Goal: Task Accomplishment & Management: Manage account settings

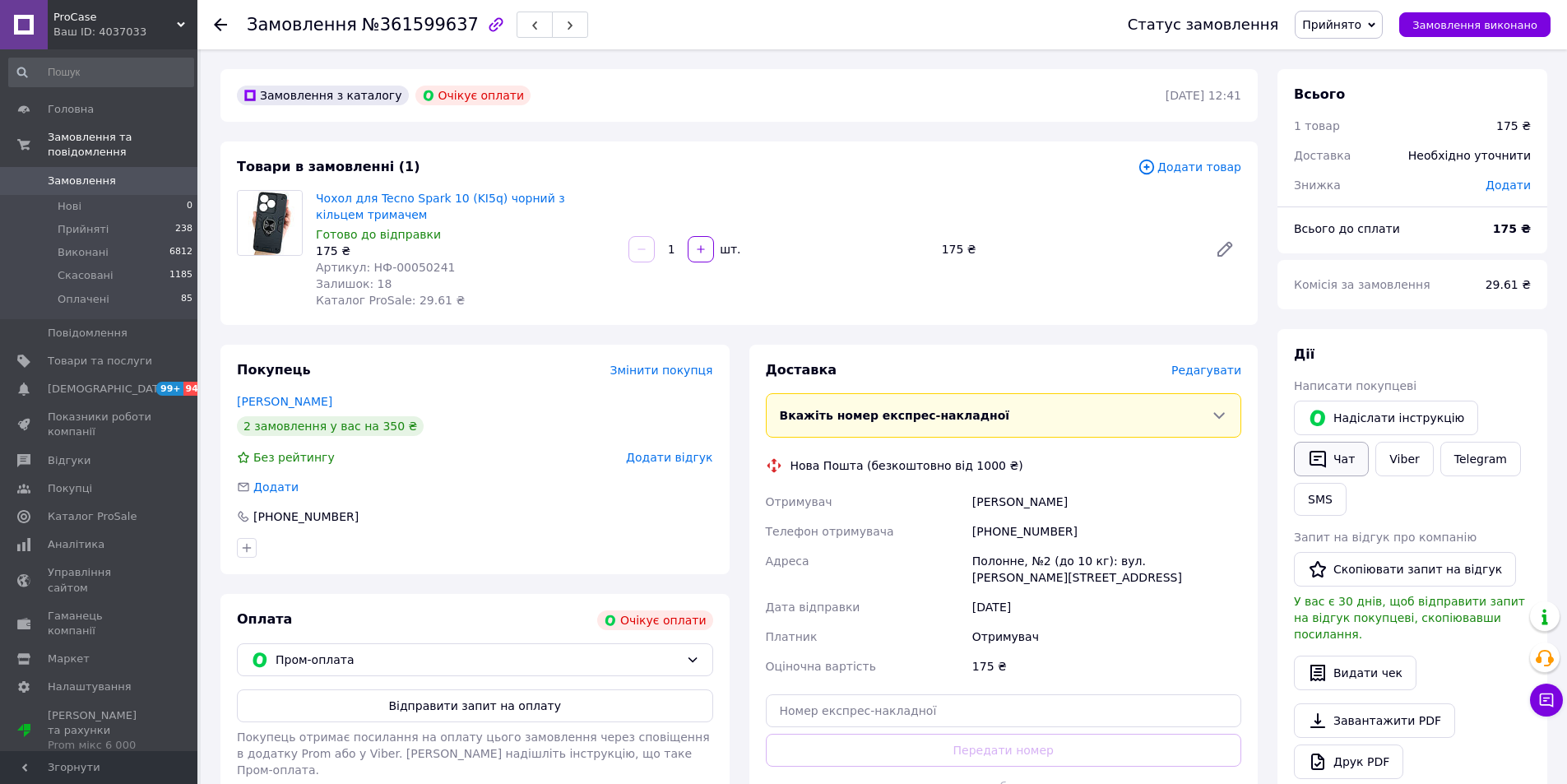
click at [1341, 463] on button "Чат" at bounding box center [1331, 459] width 74 height 34
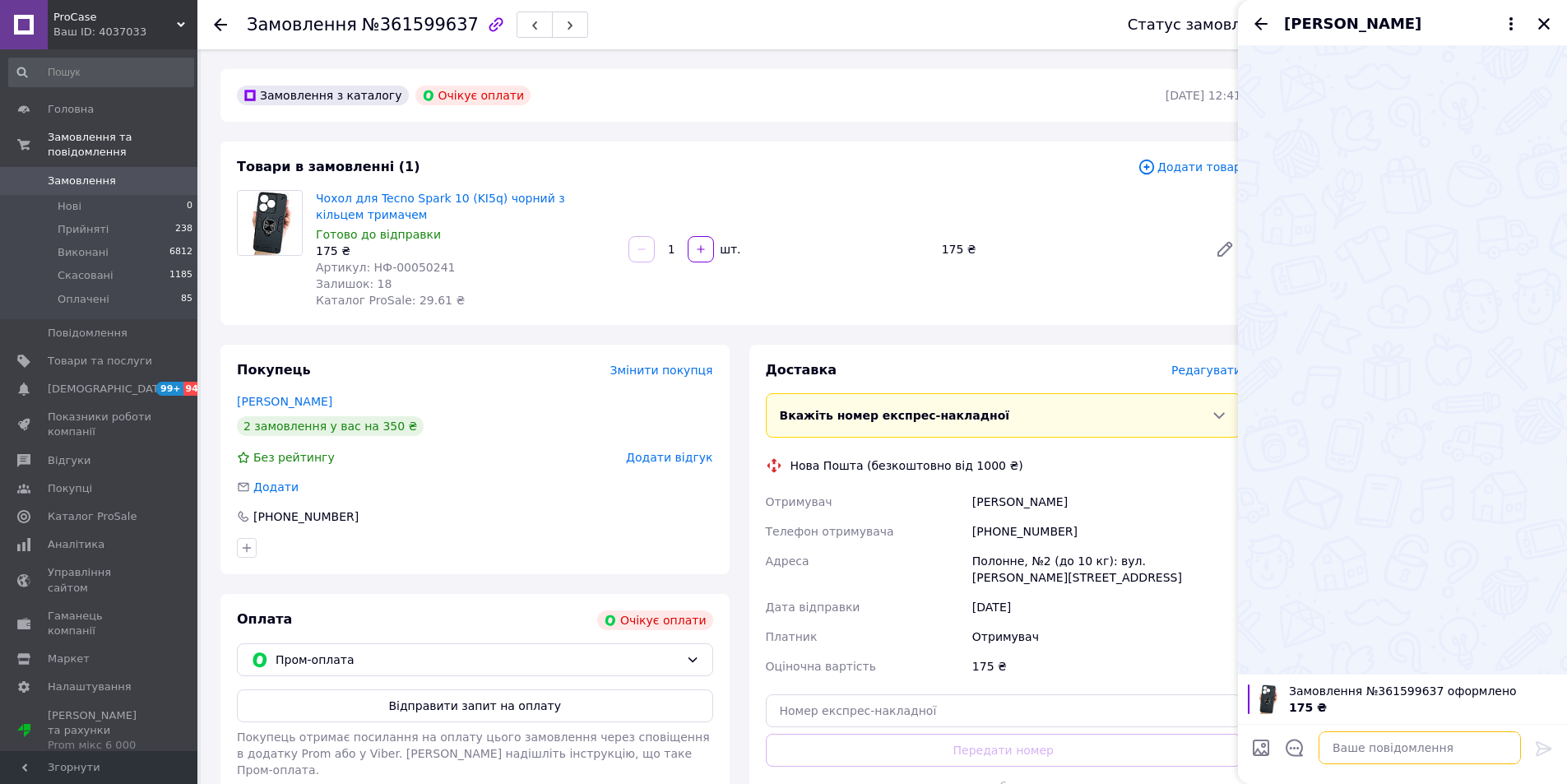
click at [1403, 749] on textarea at bounding box center [1420, 747] width 202 height 32
click at [1403, 748] on textarea at bounding box center [1420, 747] width 202 height 32
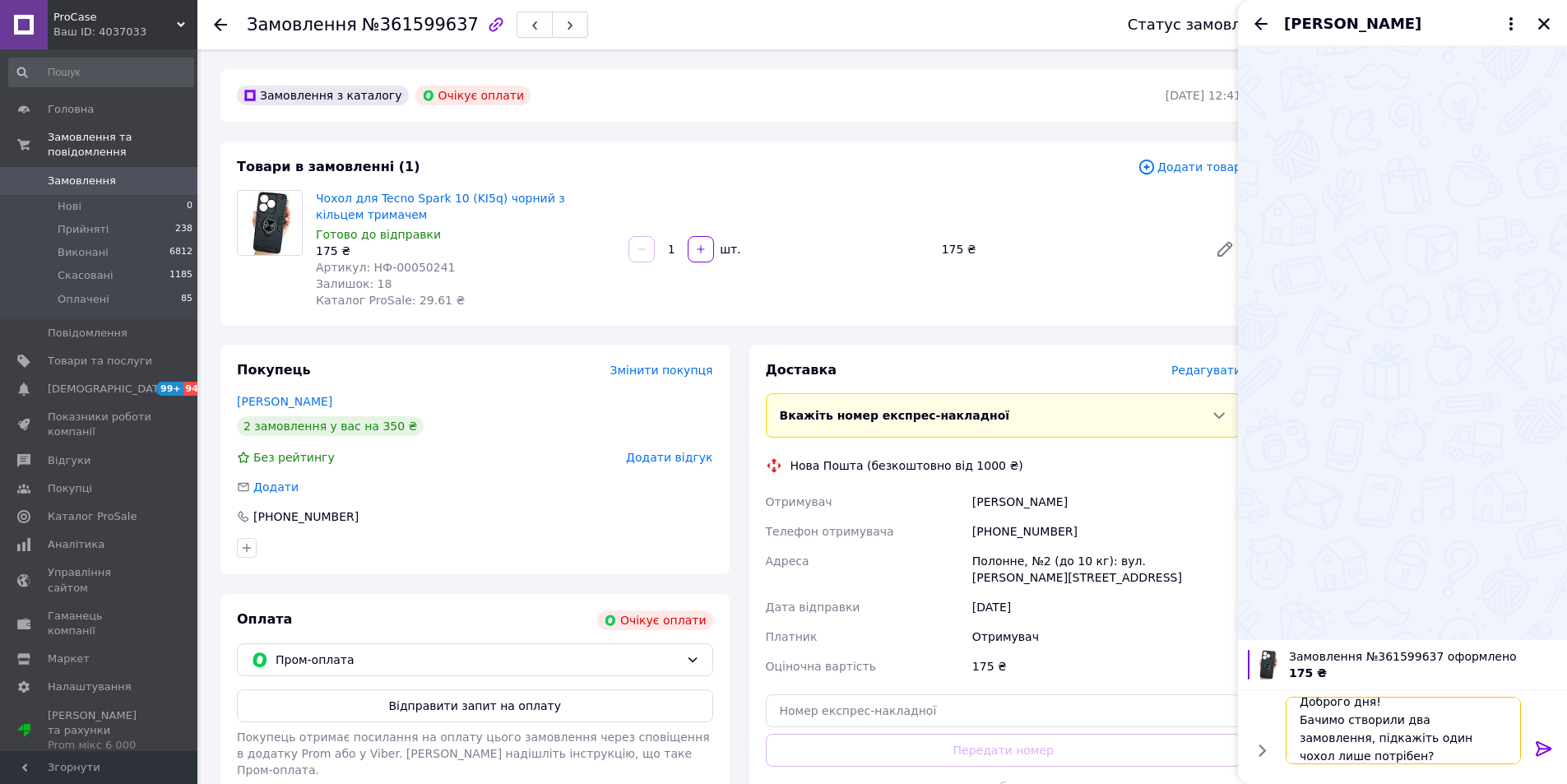
scroll to position [2, 0]
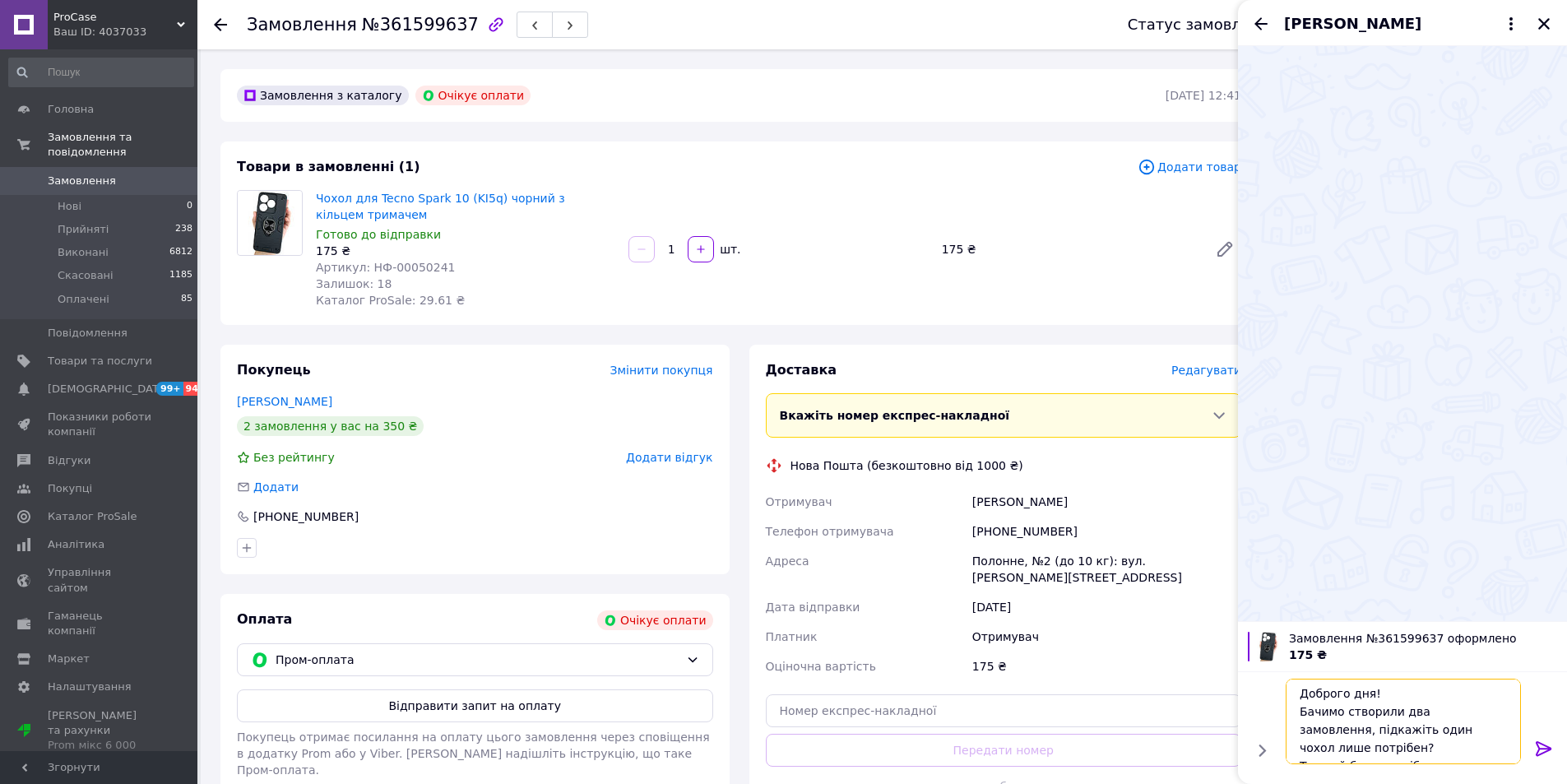
type textarea "Доброго дня! Бачимо створили два замовлення, підкажіть один чохол лише потрібен…"
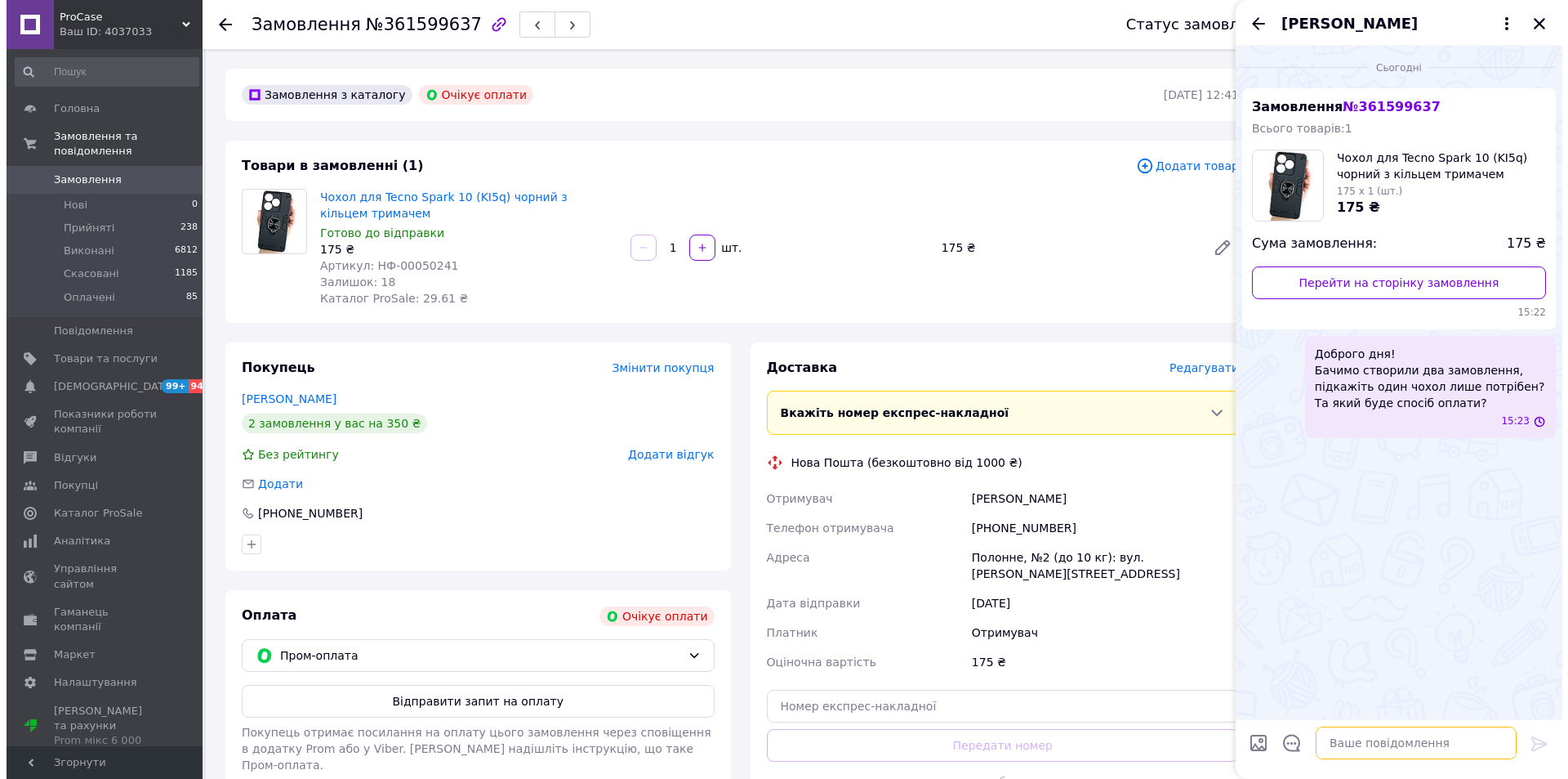
scroll to position [0, 0]
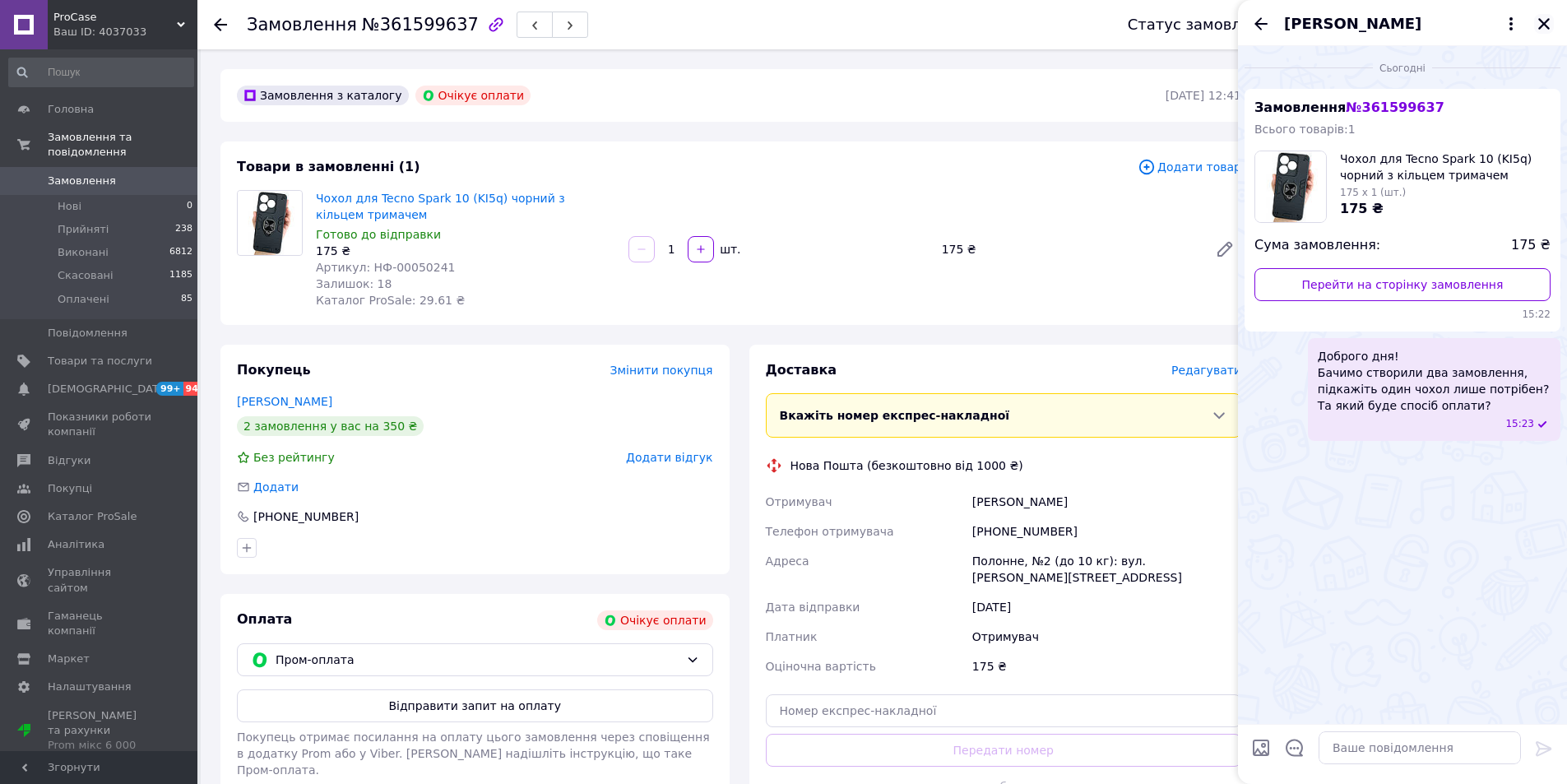
click at [1540, 27] on icon "Закрити" at bounding box center [1544, 24] width 11 height 11
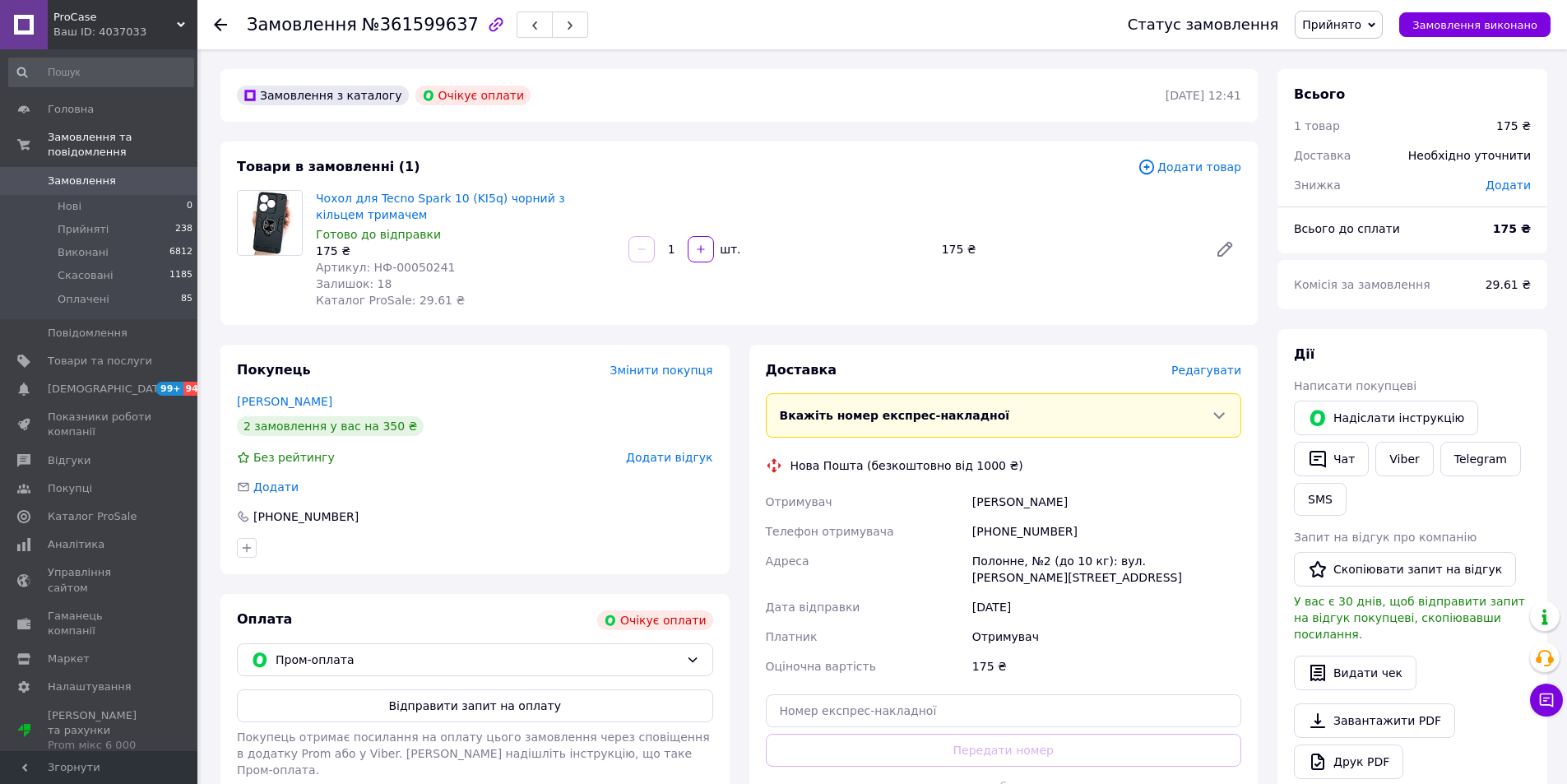
click at [121, 174] on span "Замовлення" at bounding box center [99, 181] width 104 height 15
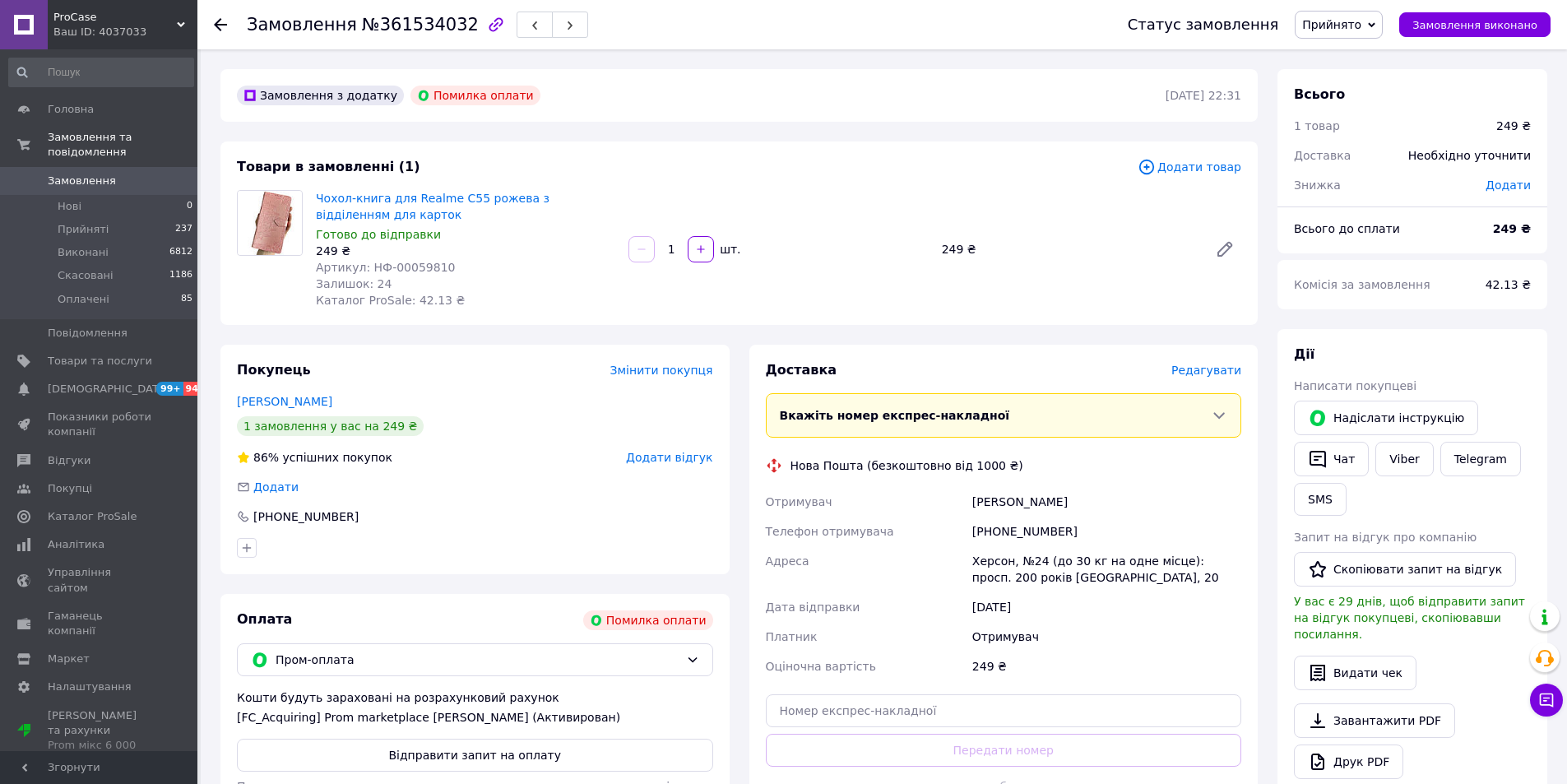
click at [1199, 179] on div "Товари в замовленні (1) Додати товар Чохол-книга для Realme C55 рожева з відділ…" at bounding box center [739, 233] width 1037 height 183
click at [1198, 172] on span "Додати товар" at bounding box center [1189, 167] width 104 height 18
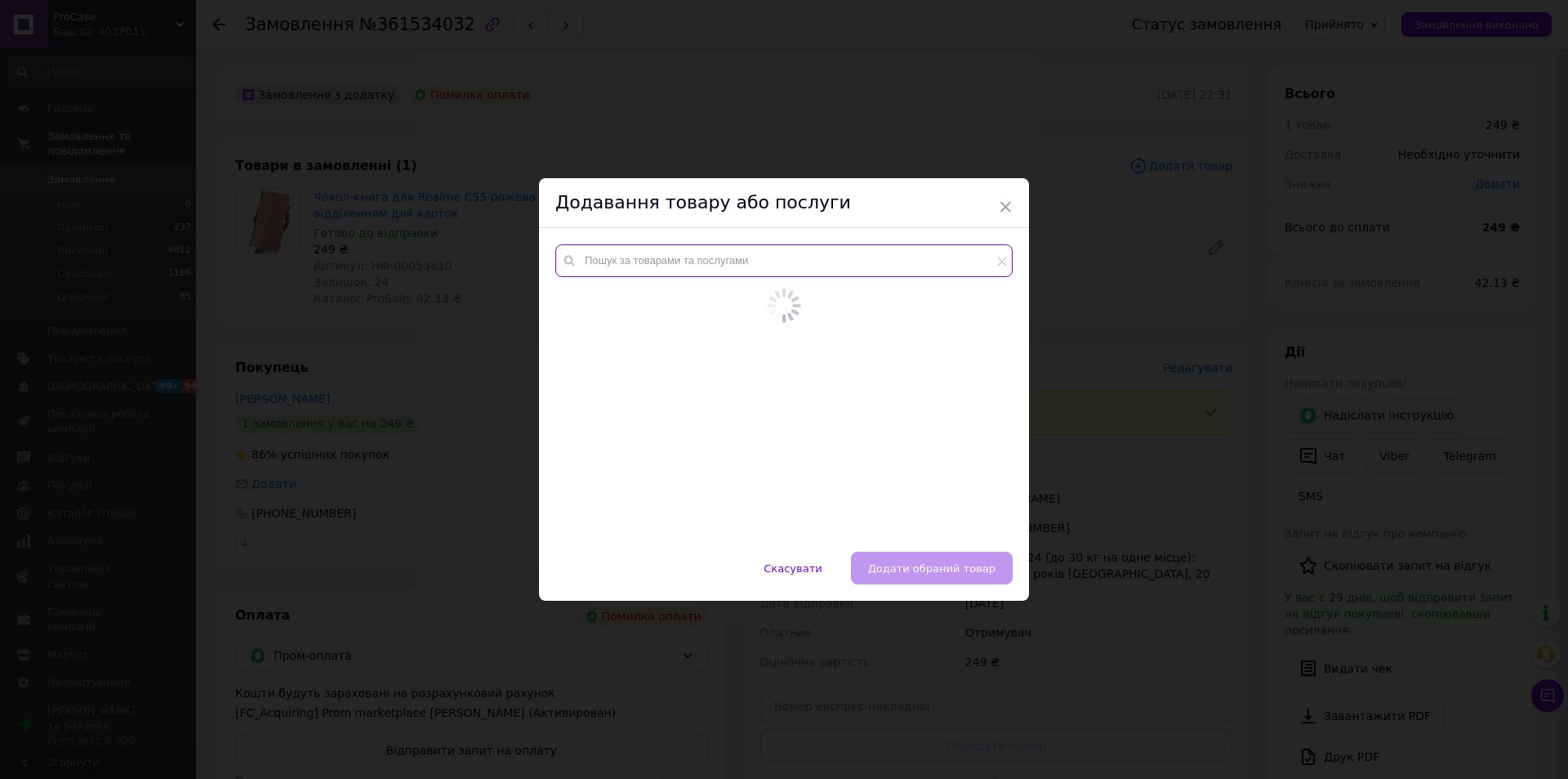
click at [831, 263] on input "text" at bounding box center [784, 261] width 458 height 32
paste input "00059811"
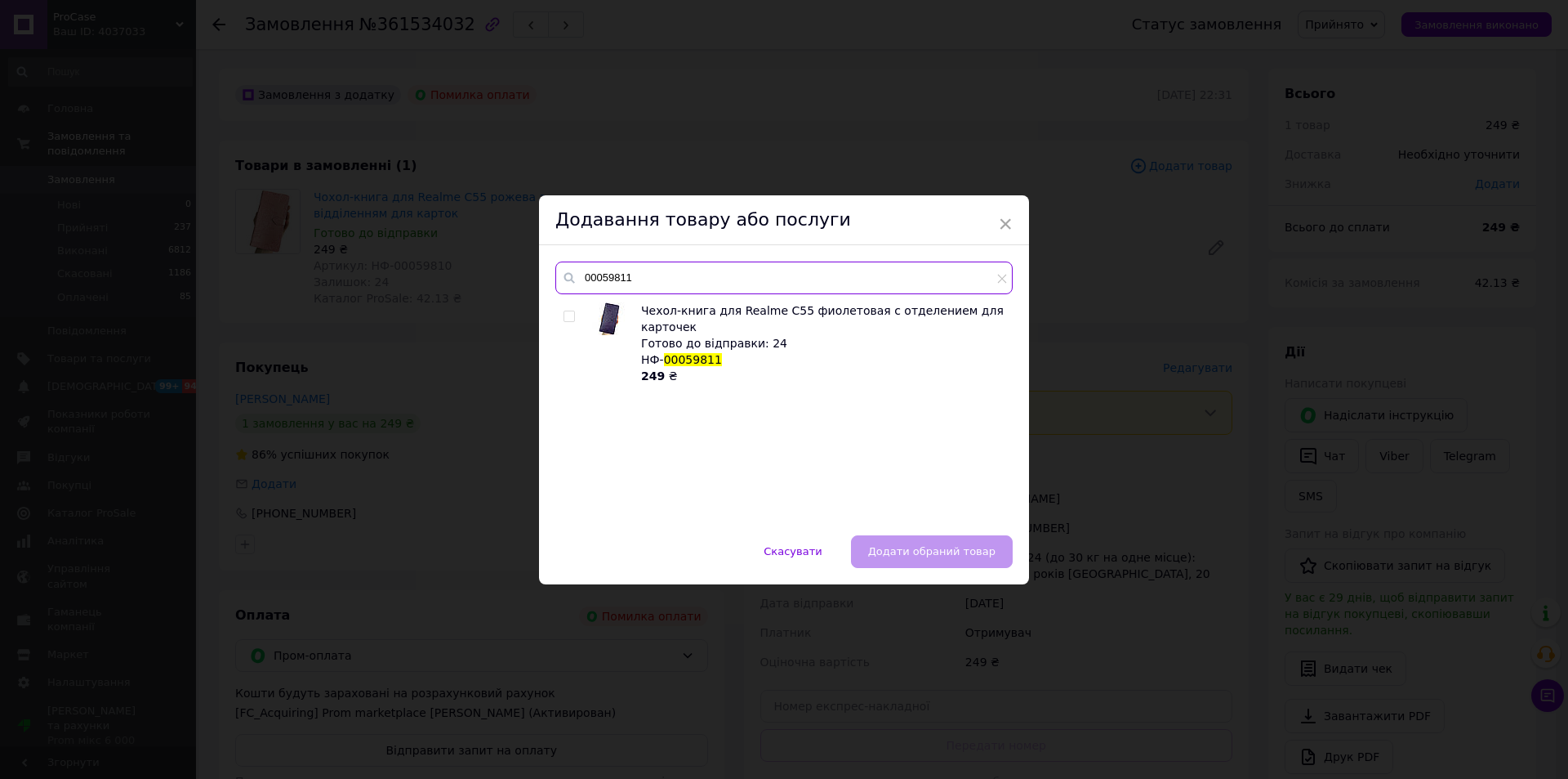
type input "00059811"
click at [567, 318] on input "checkbox" at bounding box center [568, 316] width 10 height 10
checkbox input "true"
click at [965, 554] on span "Додати обраний товар" at bounding box center [931, 551] width 127 height 12
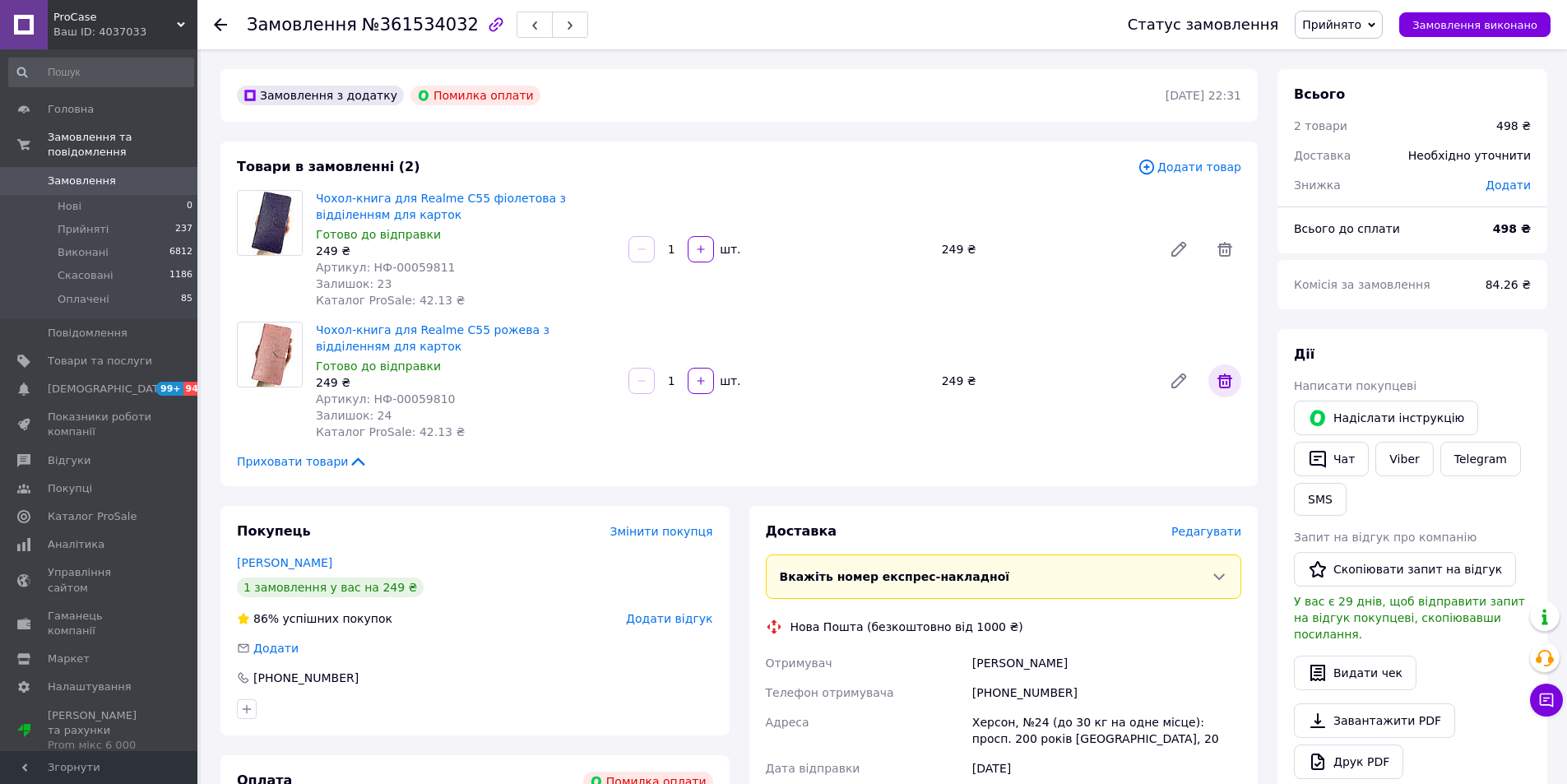
click at [1220, 379] on icon at bounding box center [1225, 381] width 15 height 15
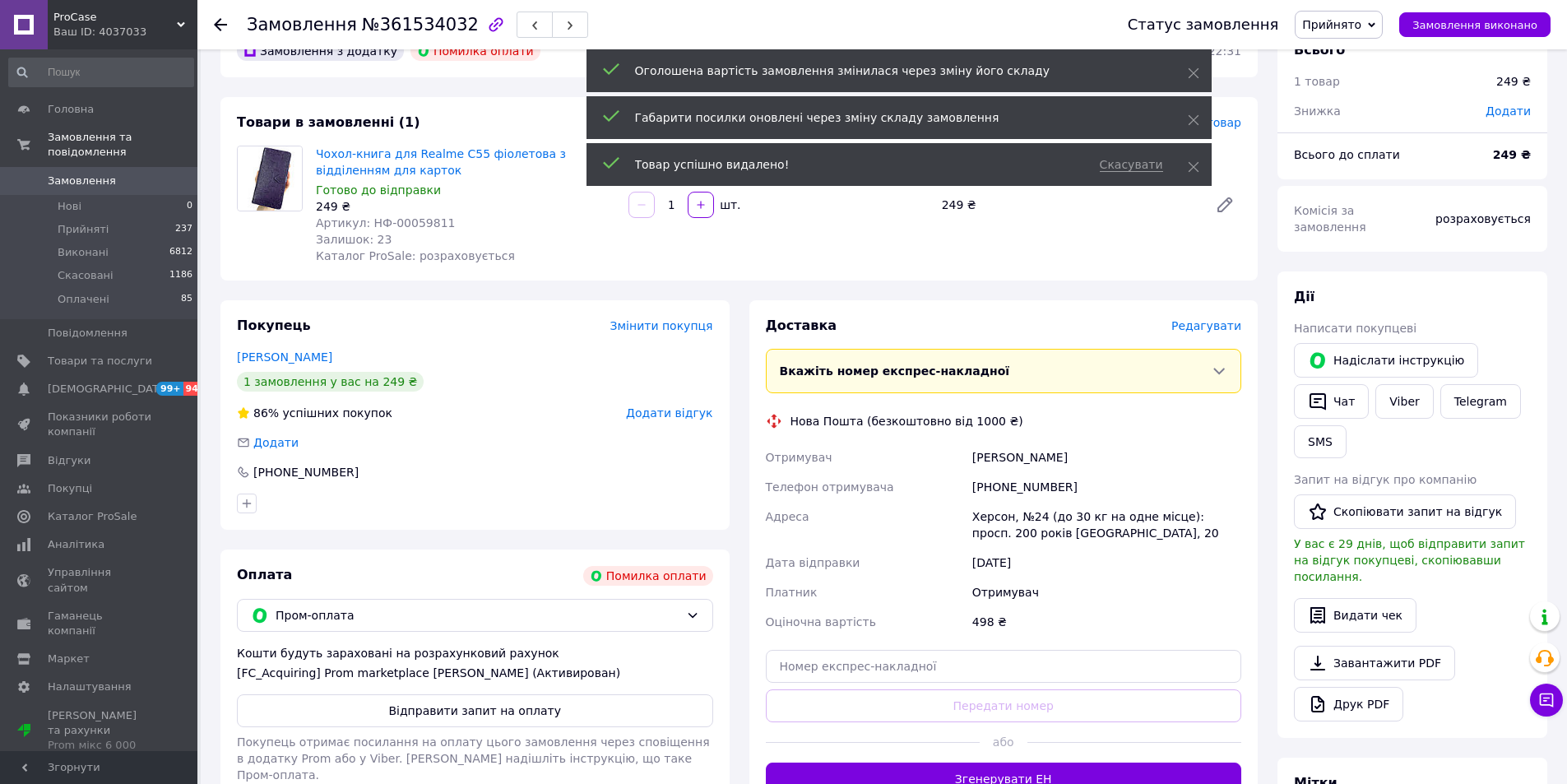
scroll to position [82, 0]
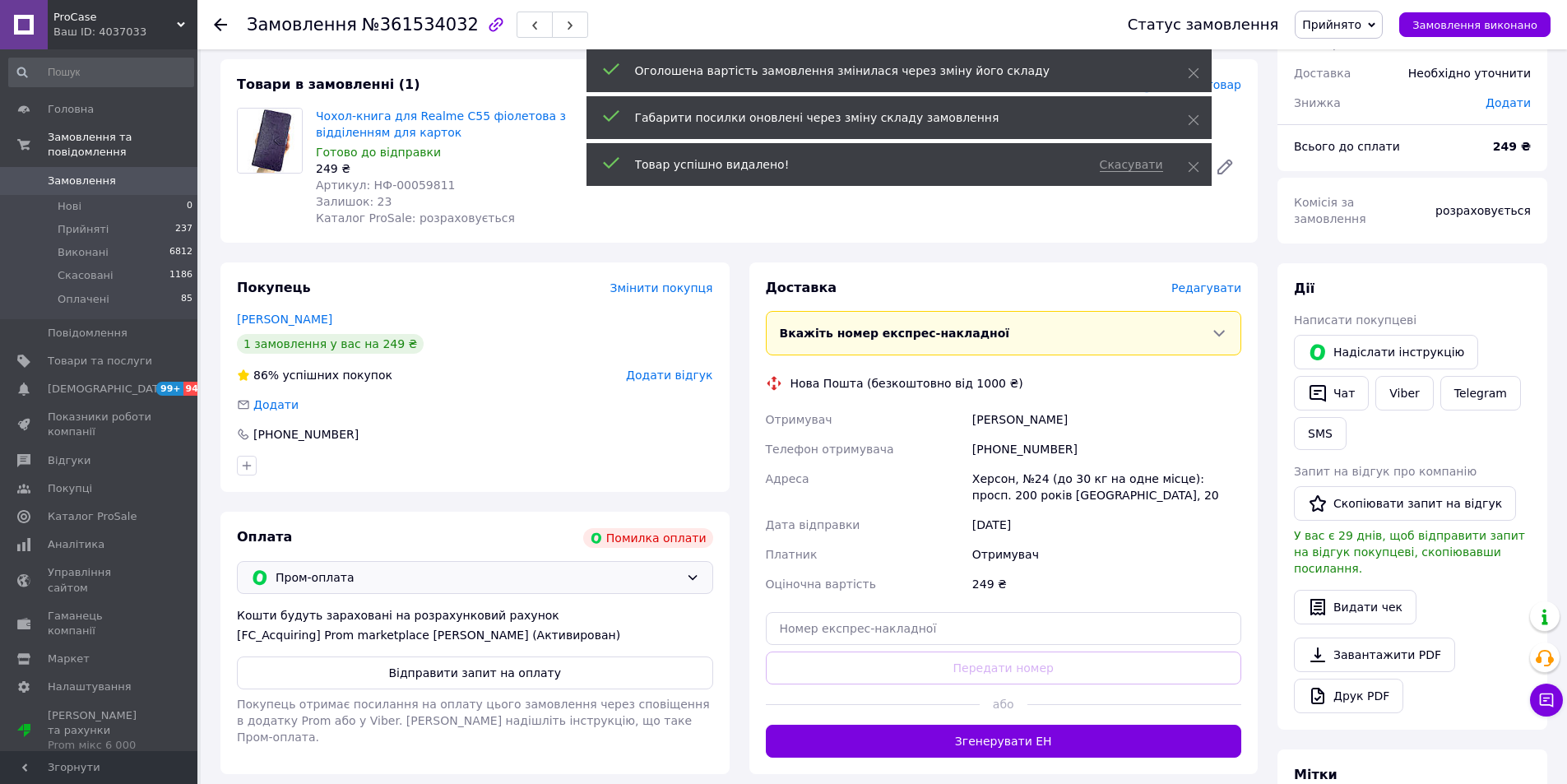
click at [634, 570] on span "Пром-оплата" at bounding box center [477, 577] width 404 height 18
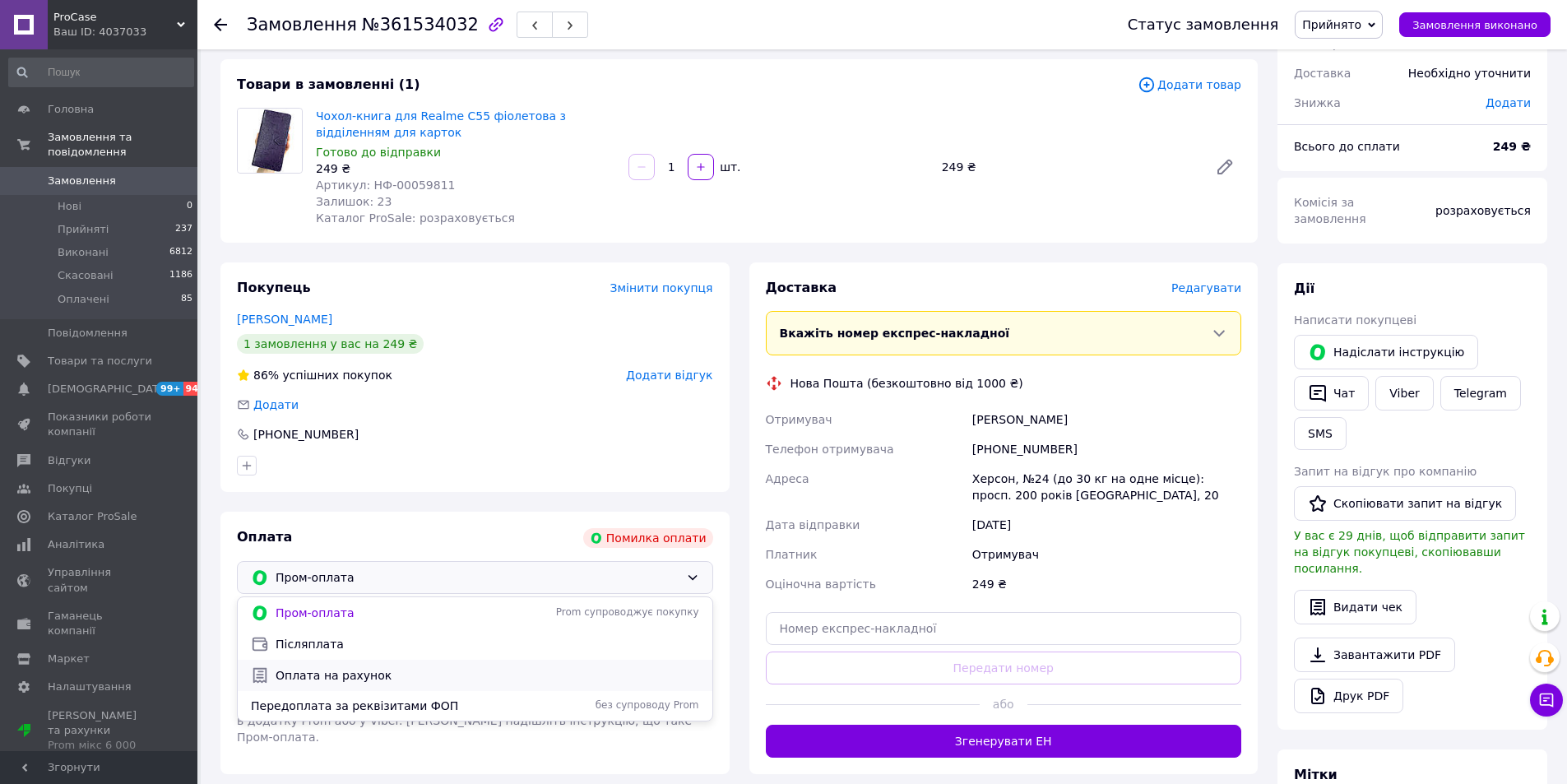
click at [448, 669] on span "Оплата на рахунок" at bounding box center [488, 674] width 424 height 16
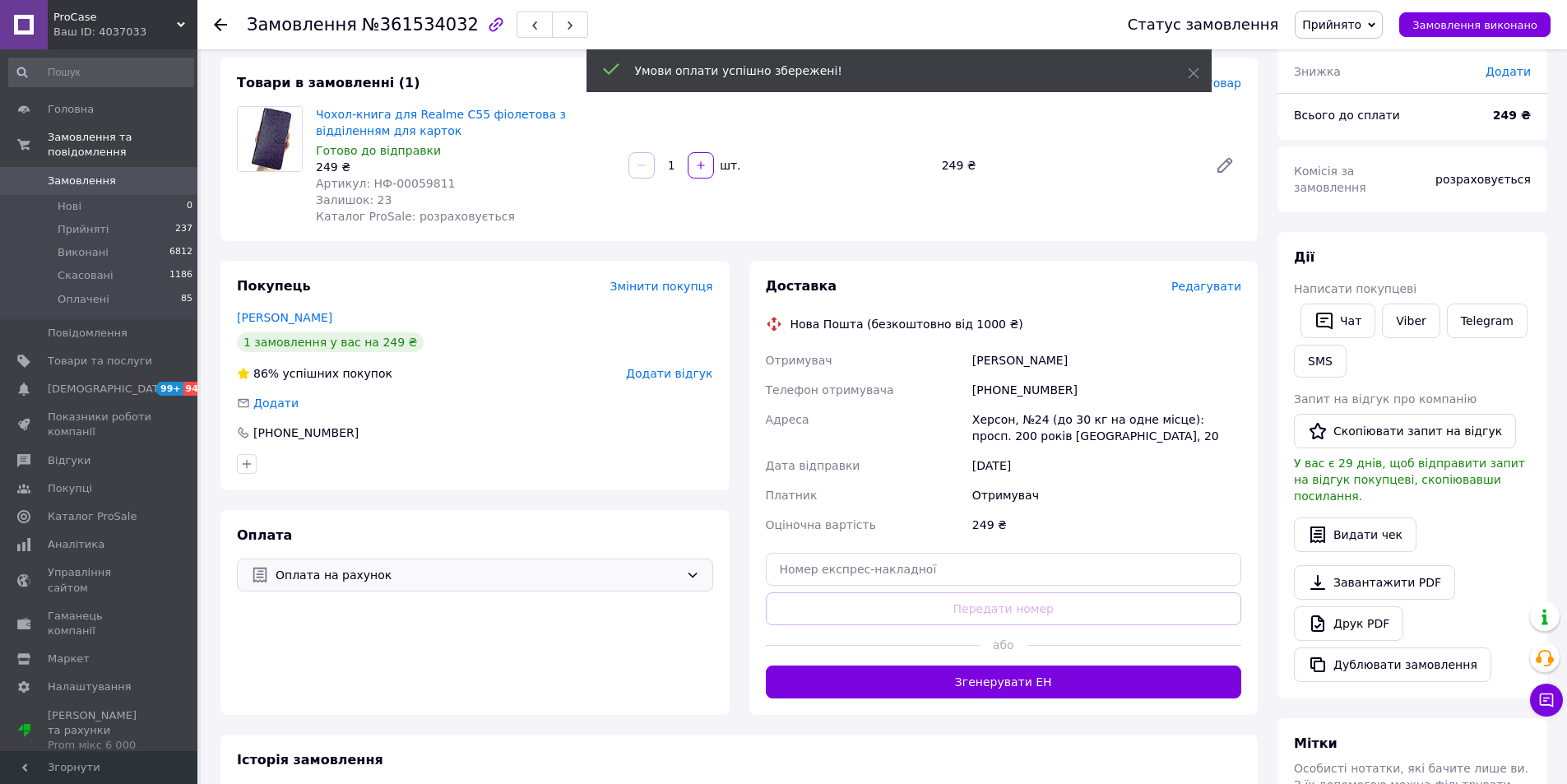
scroll to position [139, 0]
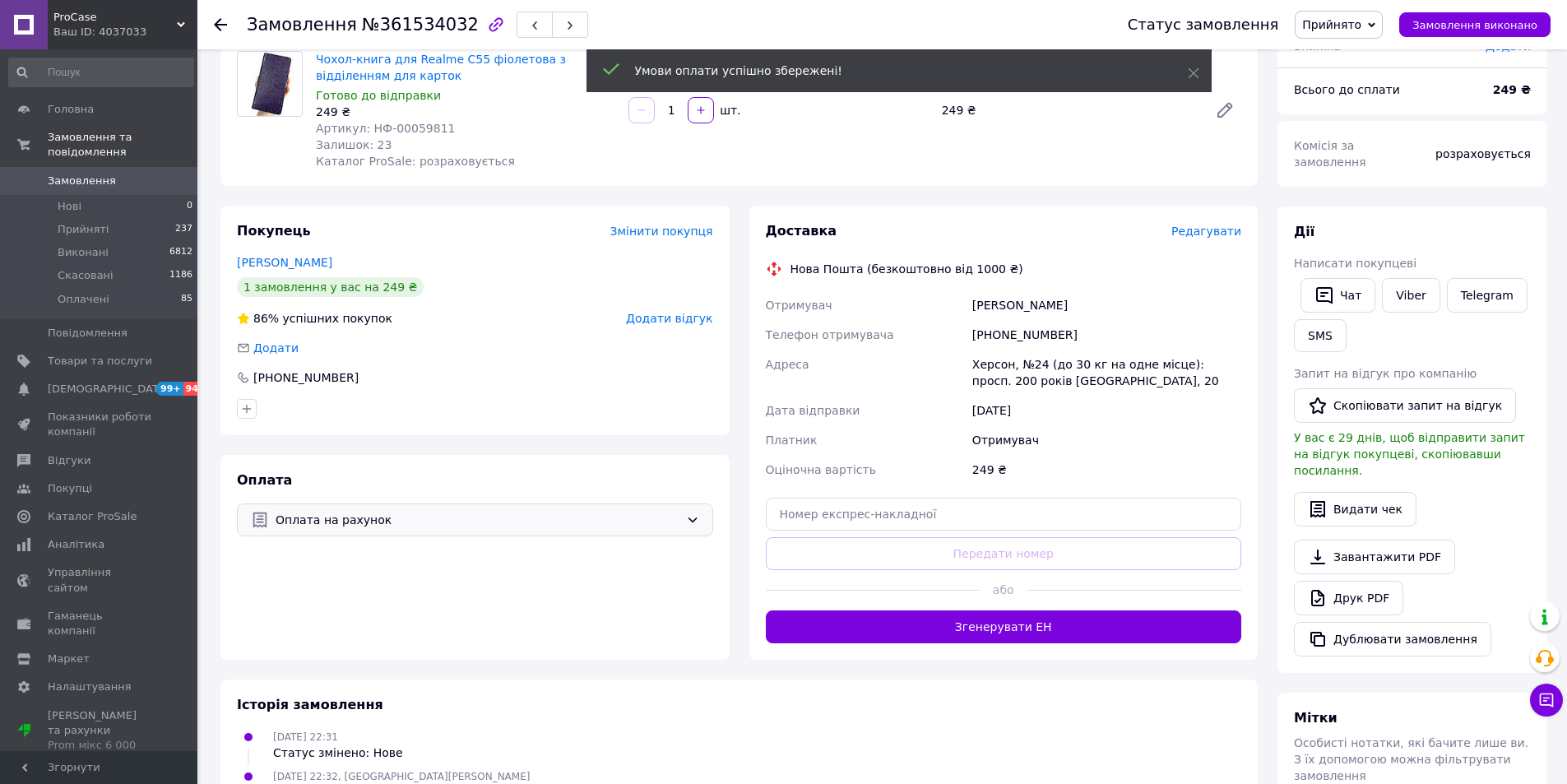
click at [425, 31] on span "№361534032" at bounding box center [420, 25] width 116 height 20
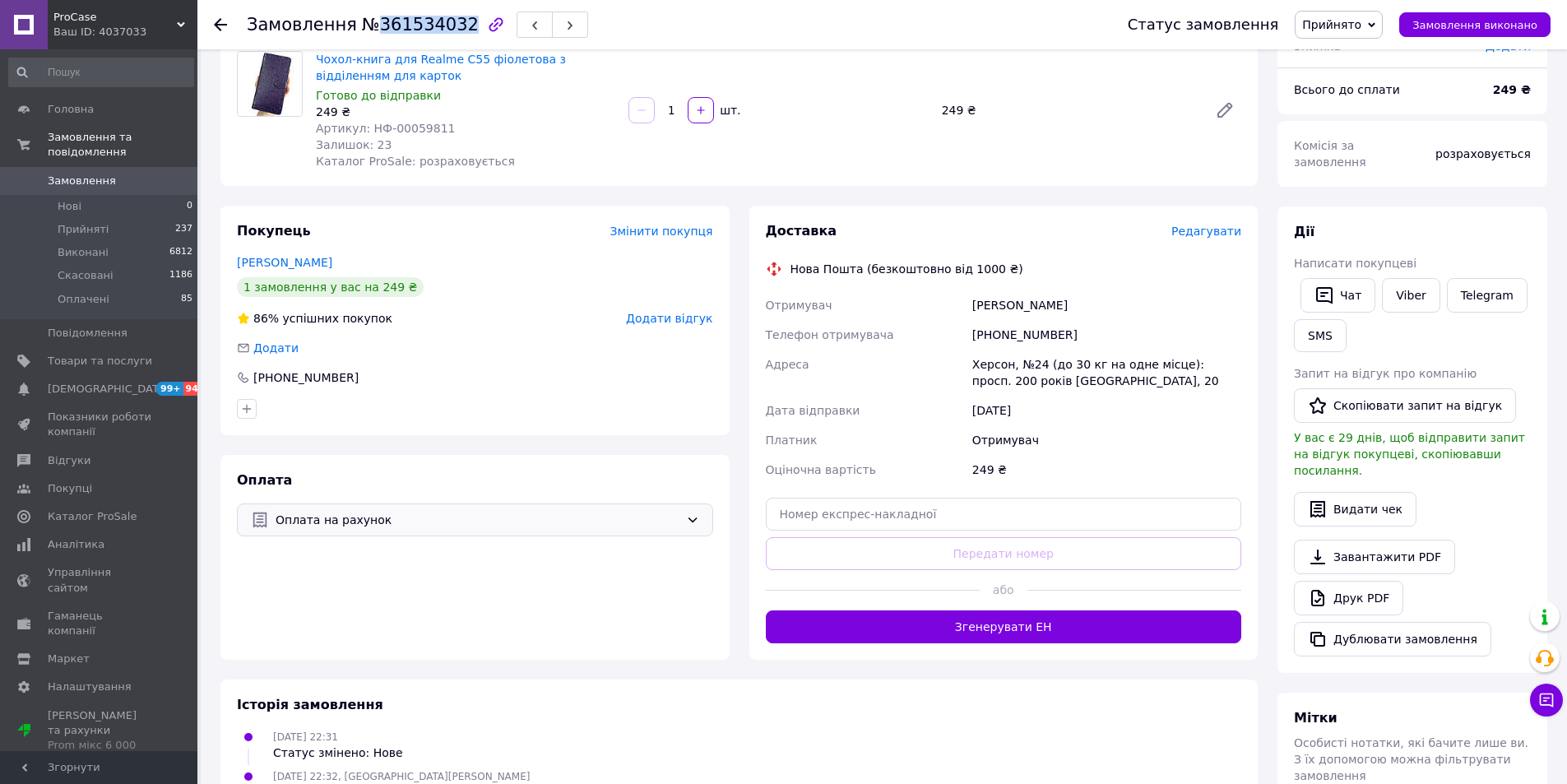
copy span "361534032"
click at [1333, 323] on button "SMS" at bounding box center [1320, 336] width 52 height 32
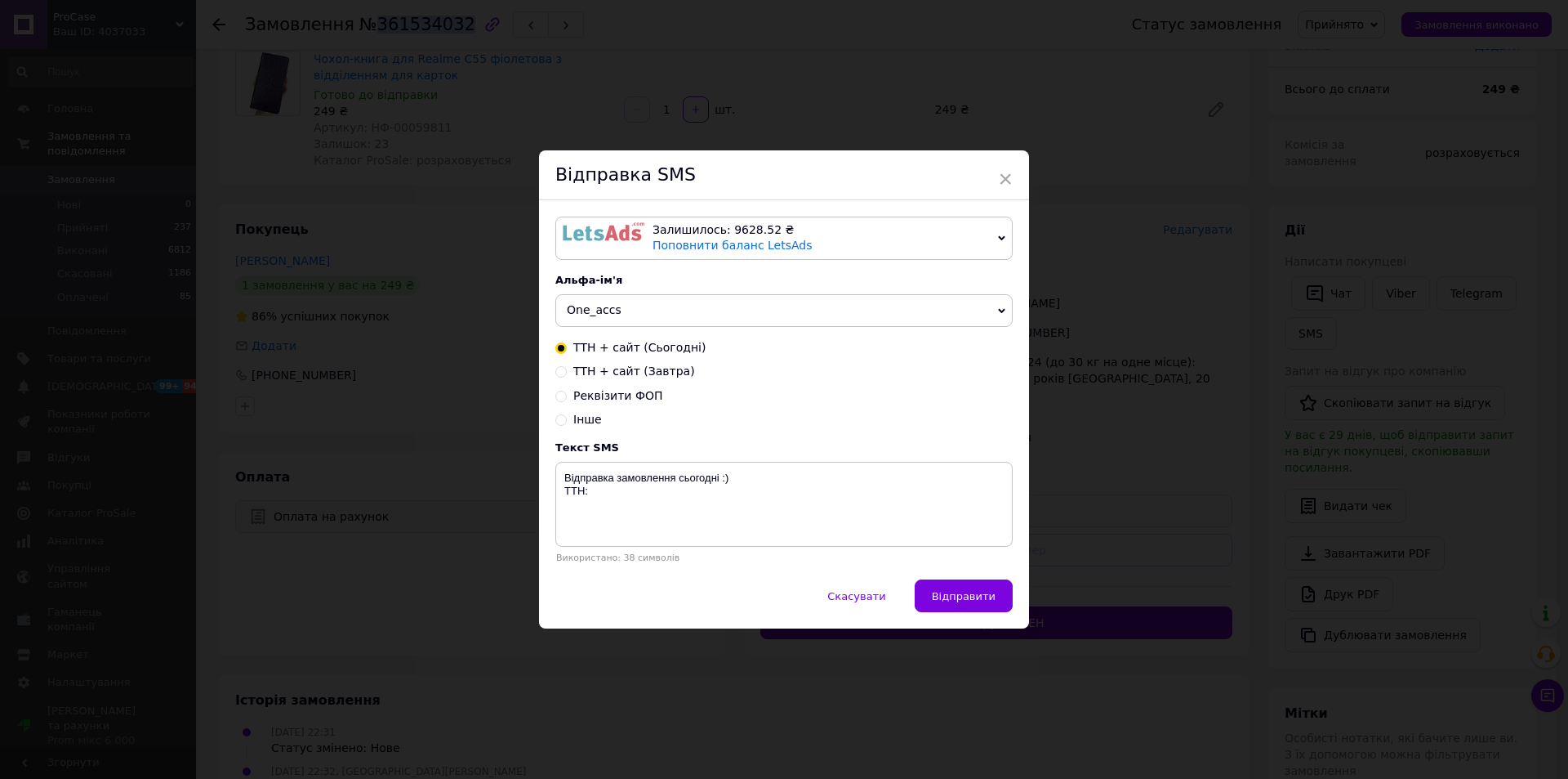
click at [614, 396] on span "Реквізити ФОП" at bounding box center [618, 395] width 90 height 13
click at [567, 396] on input "Реквізити ФОП" at bounding box center [561, 394] width 11 height 11
radio input "true"
radio input "false"
drag, startPoint x: 593, startPoint y: 520, endPoint x: 606, endPoint y: 519, distance: 13.0
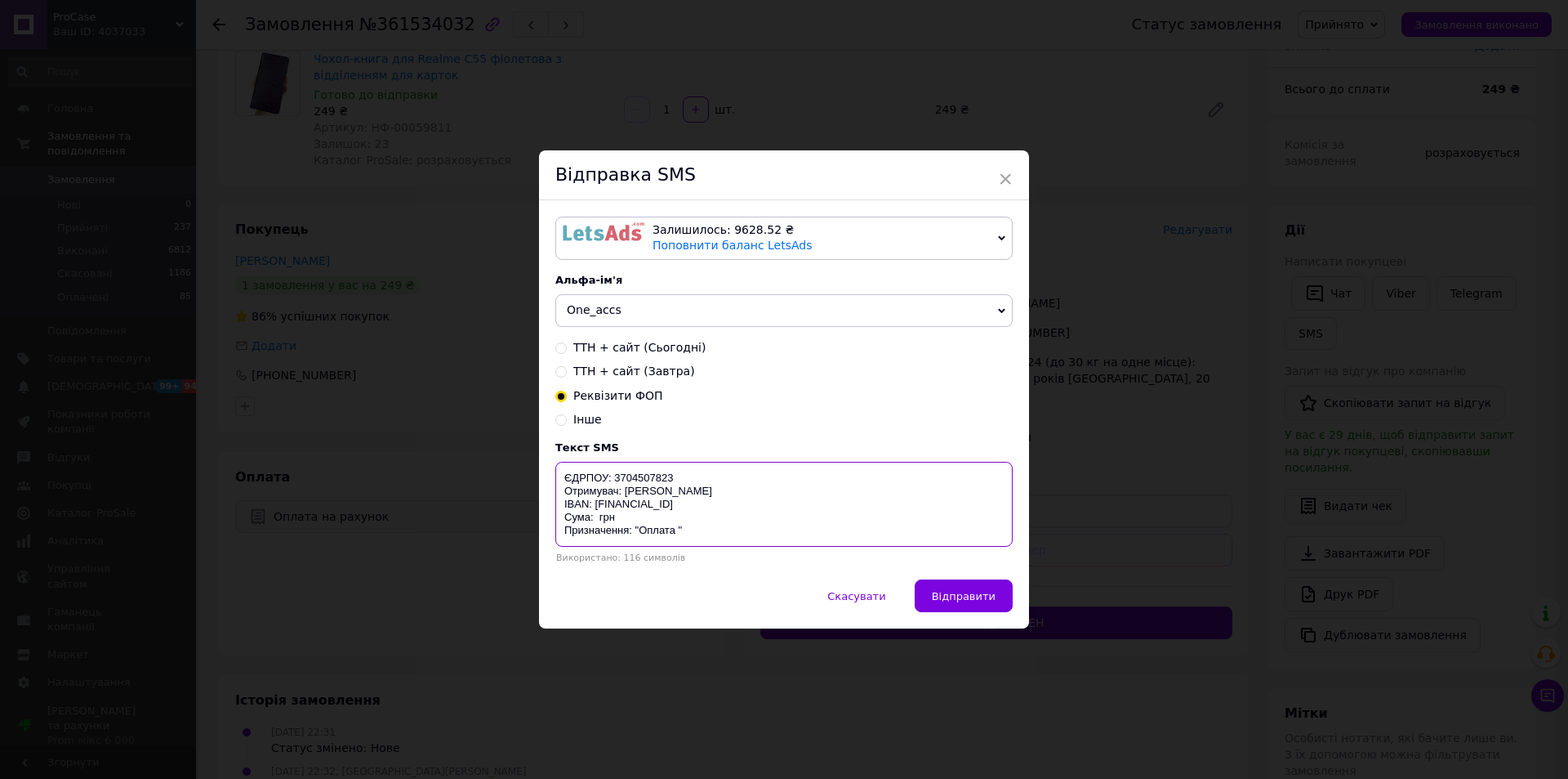
click at [593, 520] on textarea "ЄДРПОУ: 3704507823 Отримувач: ФОП Гапонюк Я.П. IBAN: UA553052990000026003031040…" at bounding box center [784, 504] width 458 height 85
click at [675, 530] on textarea "ЄДРПОУ: 3704507823 Отримувач: ФОП Гапонюк Я.П. IBAN: UA553052990000026003031040…" at bounding box center [784, 504] width 458 height 85
paste textarea "361534032"
type textarea "ЄДРПОУ: 3704507823 Отримувач: ФОП Гапонюк Я.П. IBAN: UA553052990000026003031040…"
click at [968, 589] on button "Відправити" at bounding box center [964, 595] width 98 height 32
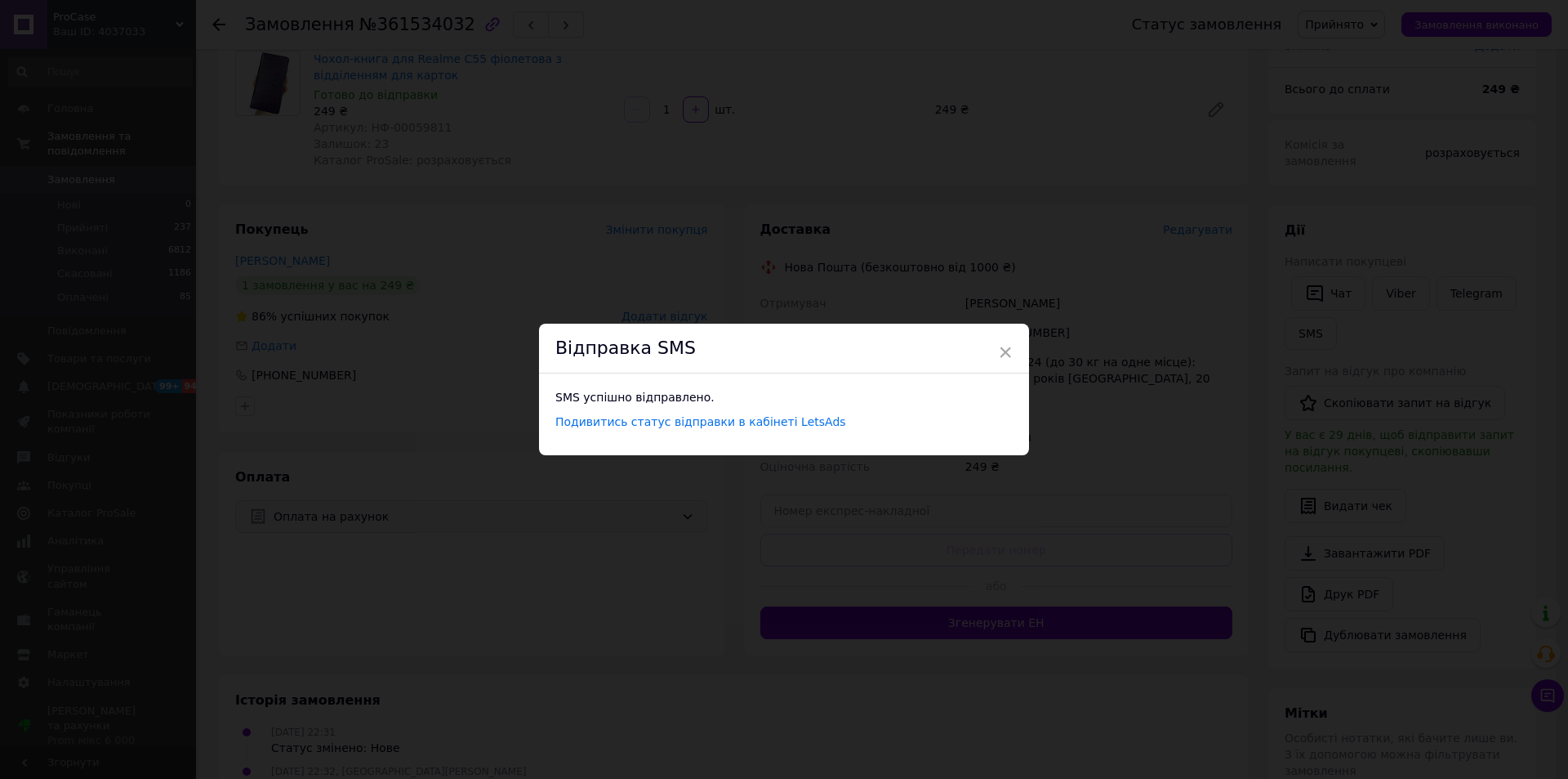
click at [545, 721] on div "× Відправка SMS SMS успішно відправлено. Подивитись статус відправки в кабінеті…" at bounding box center [784, 390] width 1568 height 779
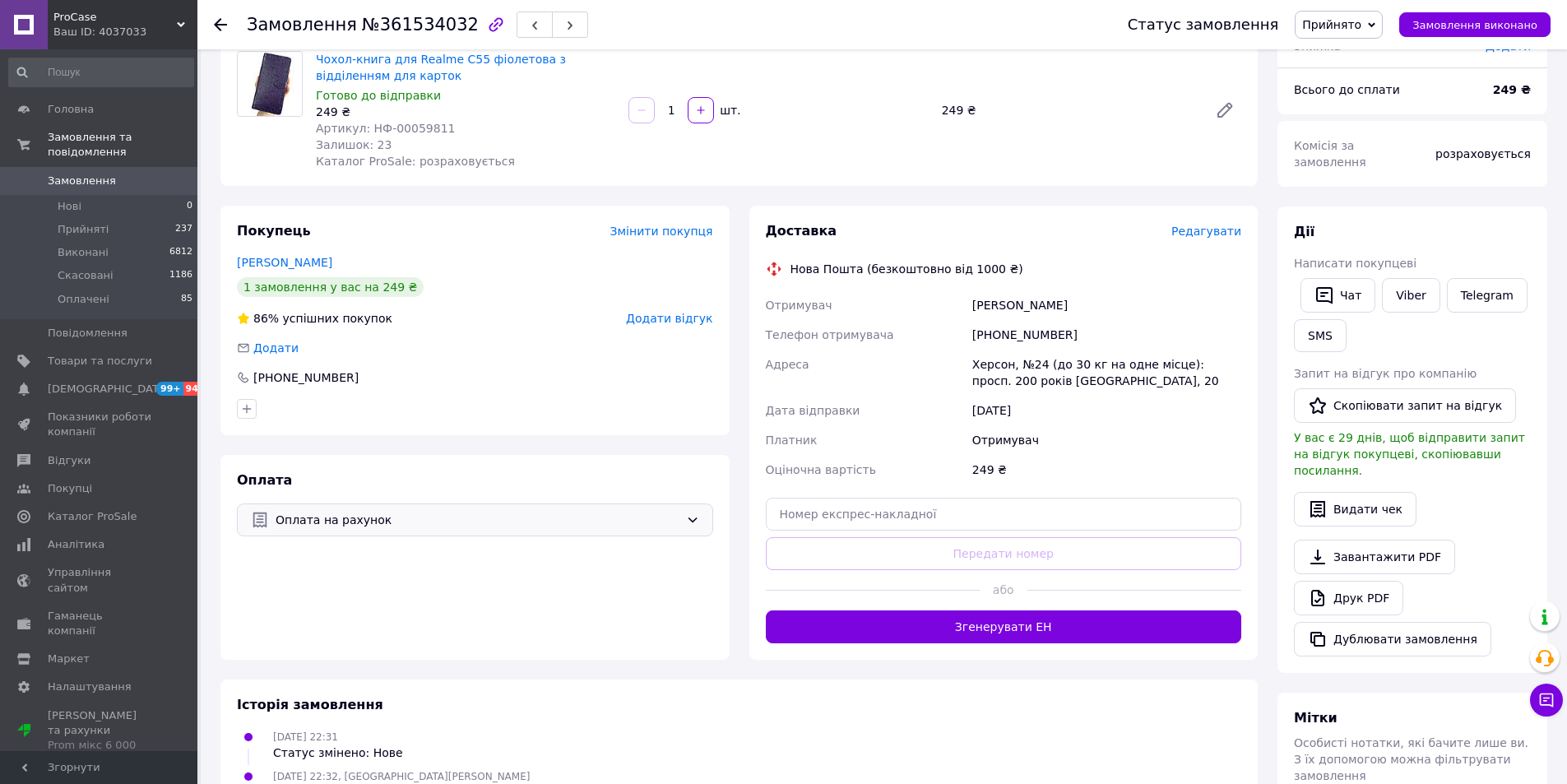
click at [132, 174] on span "Замовлення" at bounding box center [99, 181] width 104 height 15
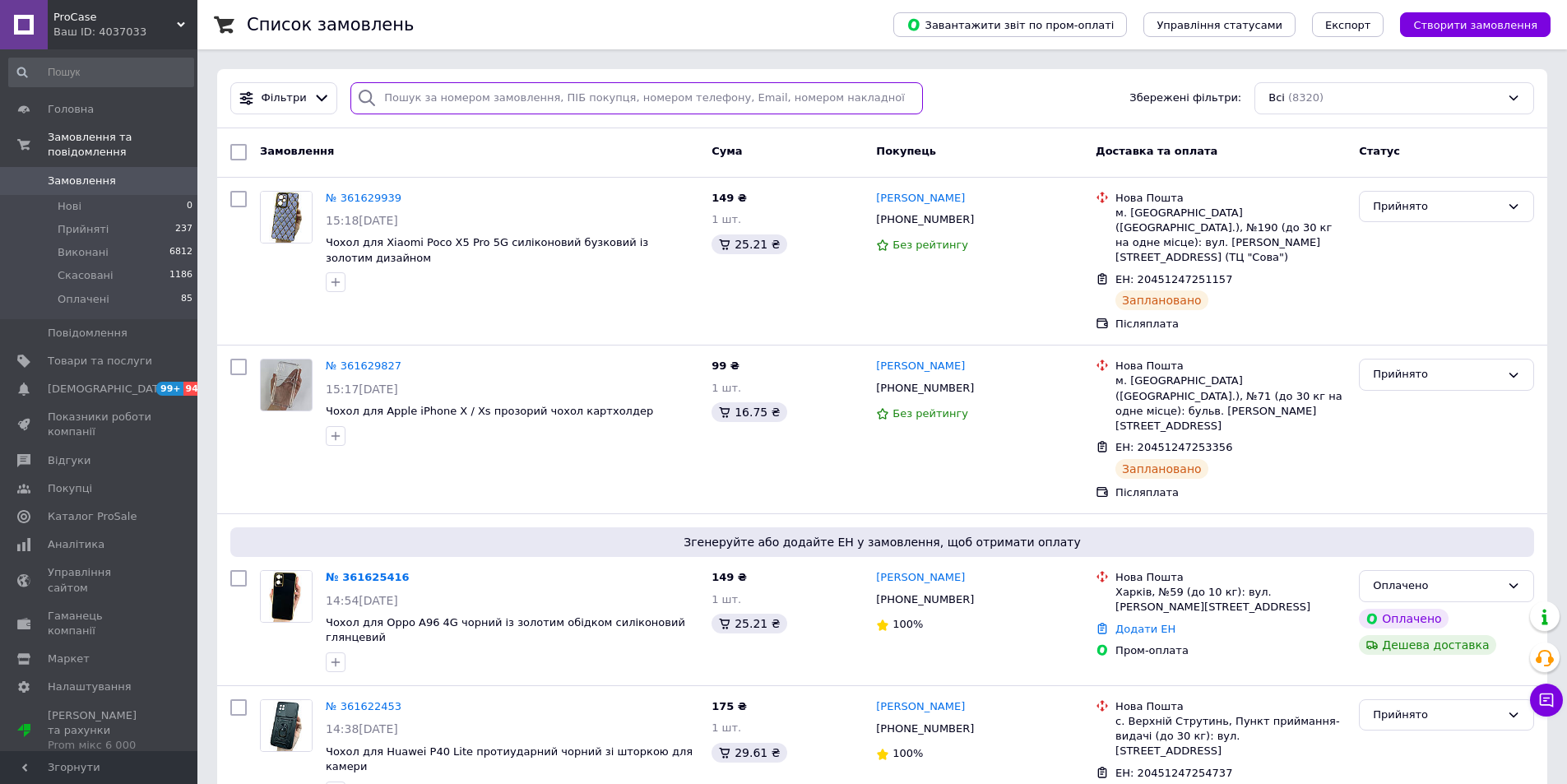
click at [491, 104] on input "search" at bounding box center [637, 98] width 573 height 32
paste input "361625416"
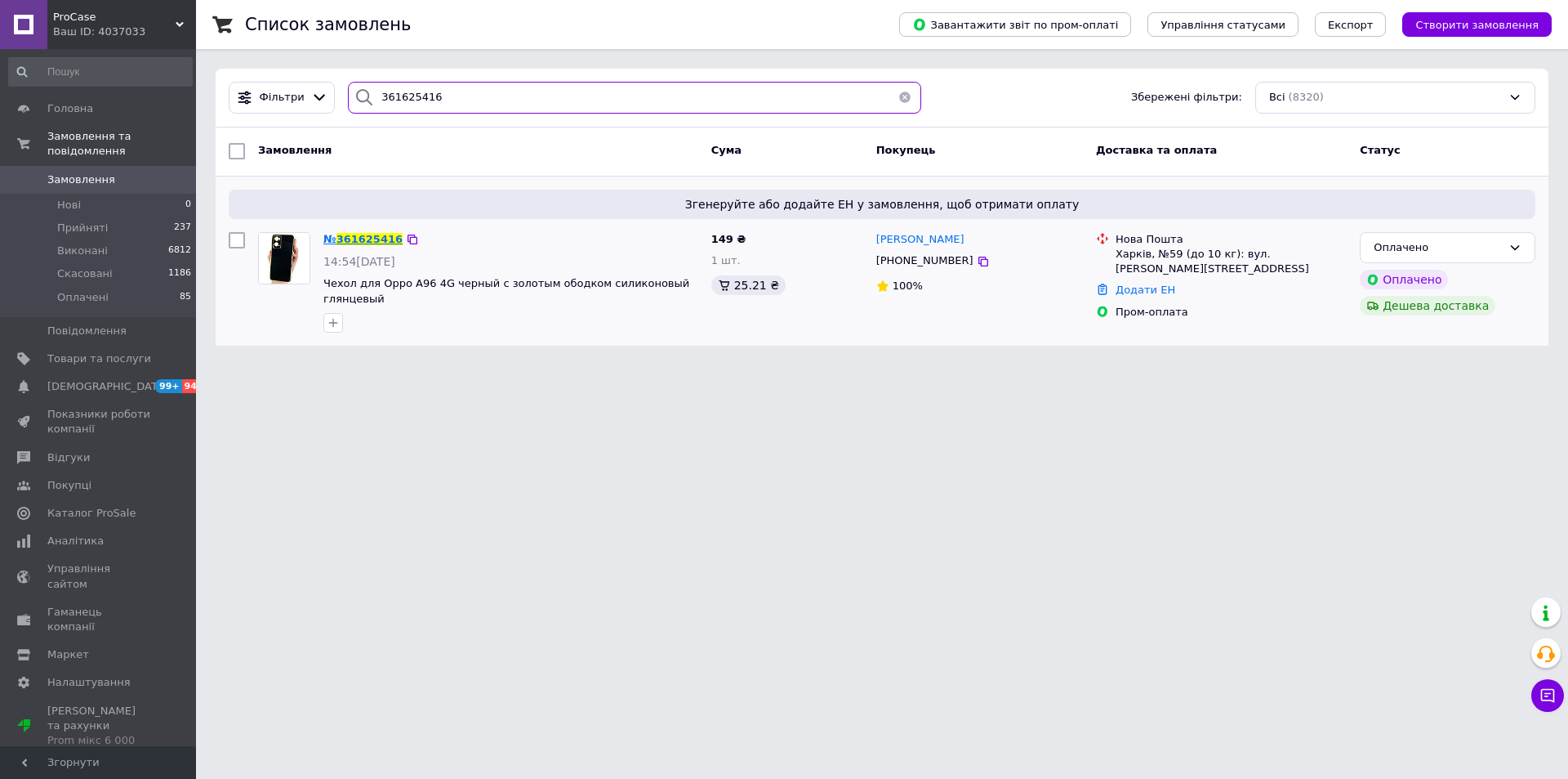
type input "361625416"
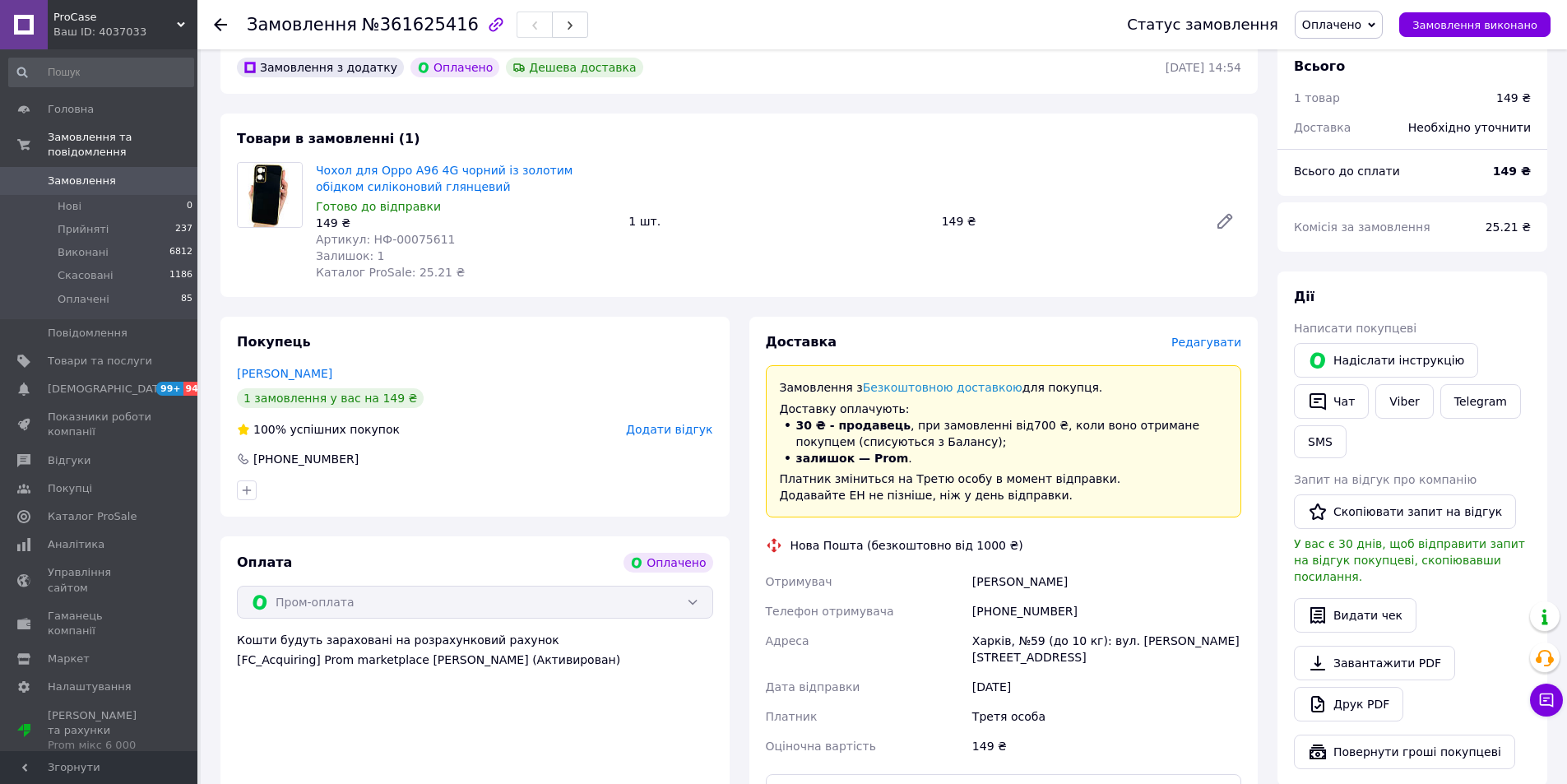
scroll to position [411, 0]
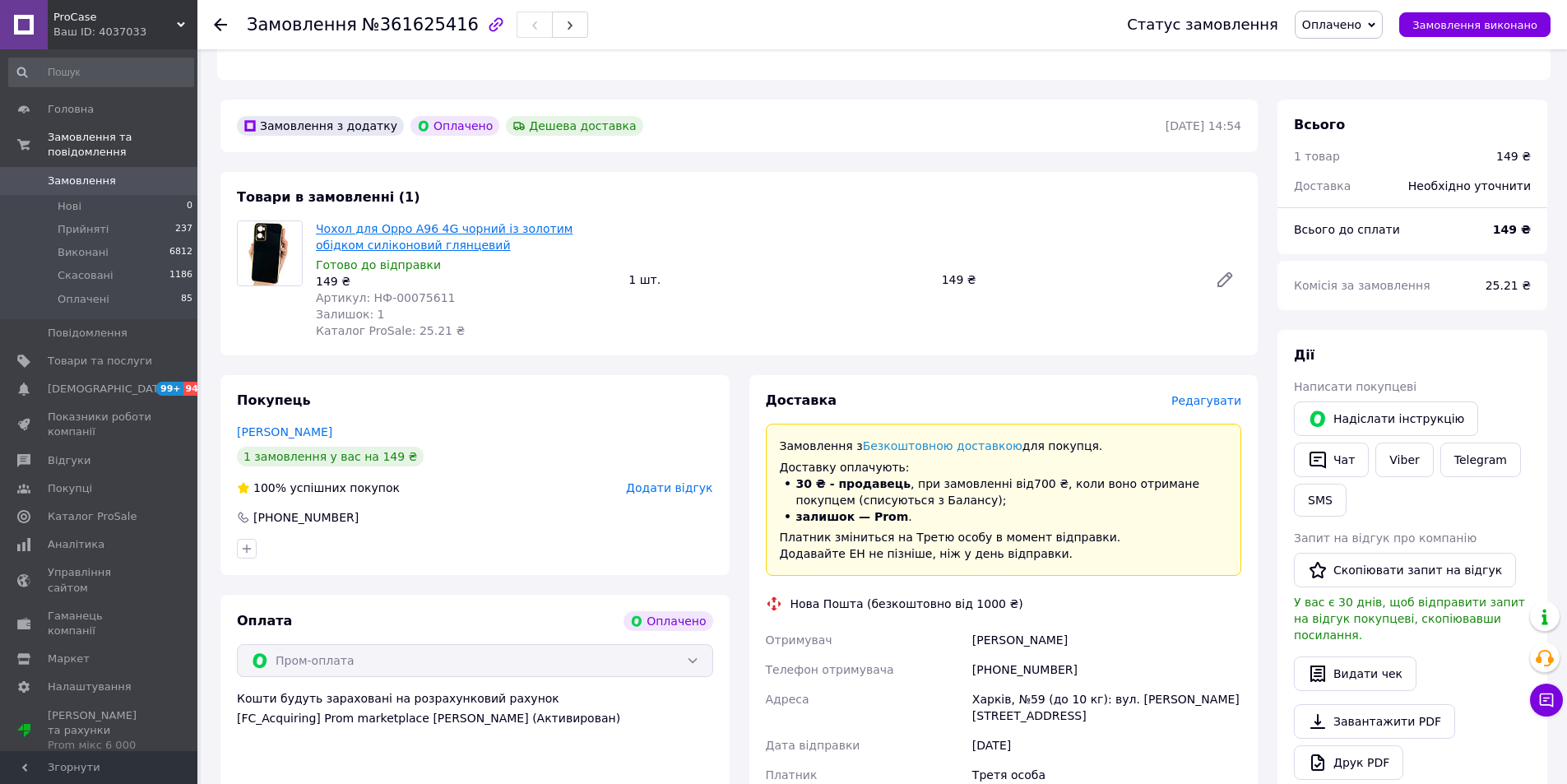
click at [388, 222] on link "Чохол для Oppo A96 4G чорний із золотим обідком силіконовий глянцевий" at bounding box center [444, 237] width 257 height 30
click at [1045, 655] on div "[PHONE_NUMBER]" at bounding box center [1107, 669] width 276 height 30
copy div "380979784366"
click at [1403, 443] on link "Viber" at bounding box center [1404, 460] width 57 height 34
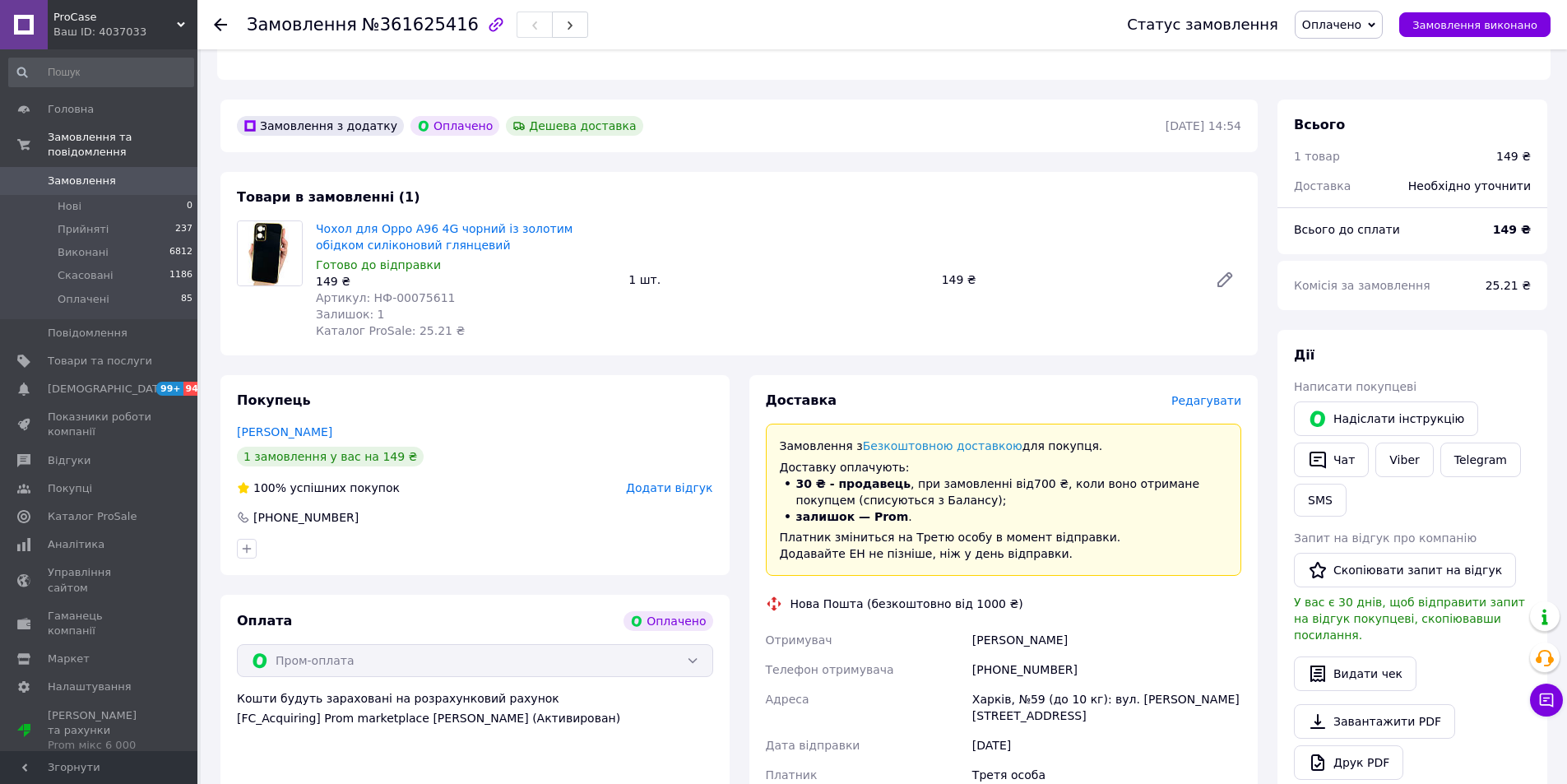
click at [423, 24] on span "№361625416" at bounding box center [420, 25] width 116 height 20
copy span "361625416"
